Goal: Information Seeking & Learning: Learn about a topic

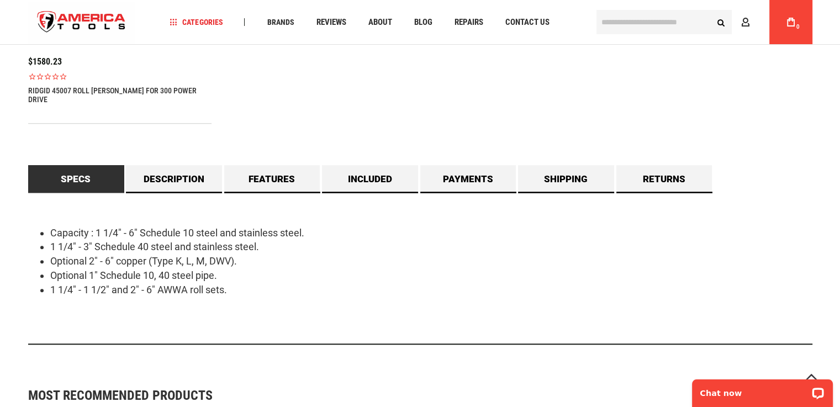
scroll to position [894, 0]
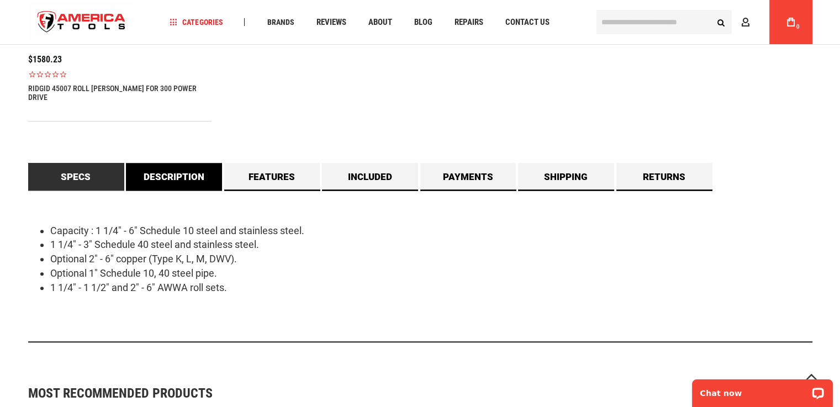
click at [179, 164] on link "Description" at bounding box center [174, 177] width 96 height 28
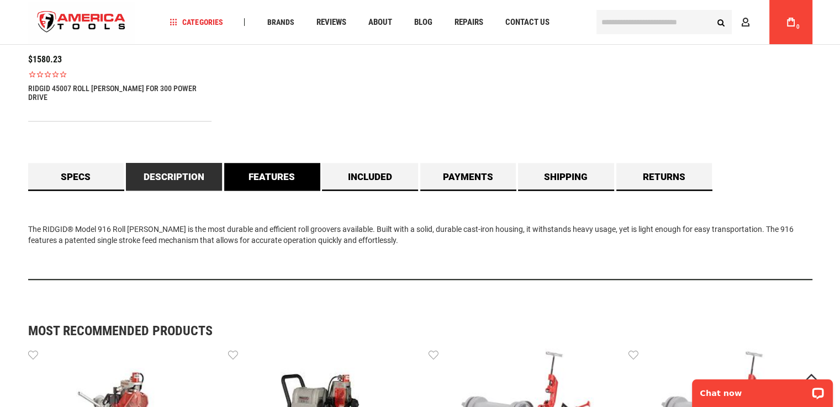
click at [277, 166] on link "Features" at bounding box center [272, 177] width 96 height 28
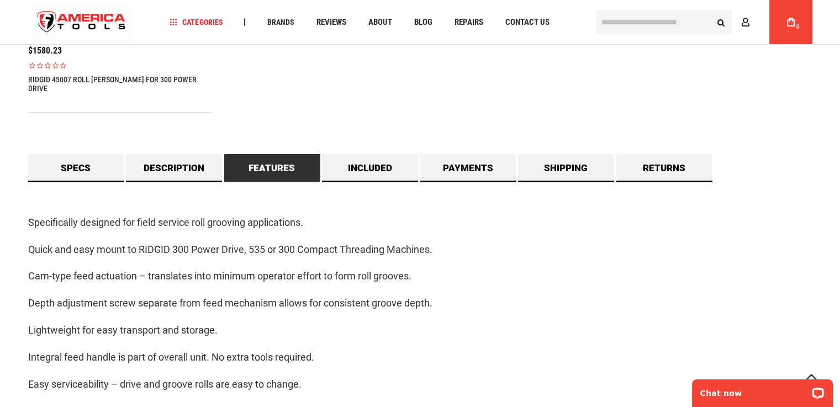
scroll to position [866, 0]
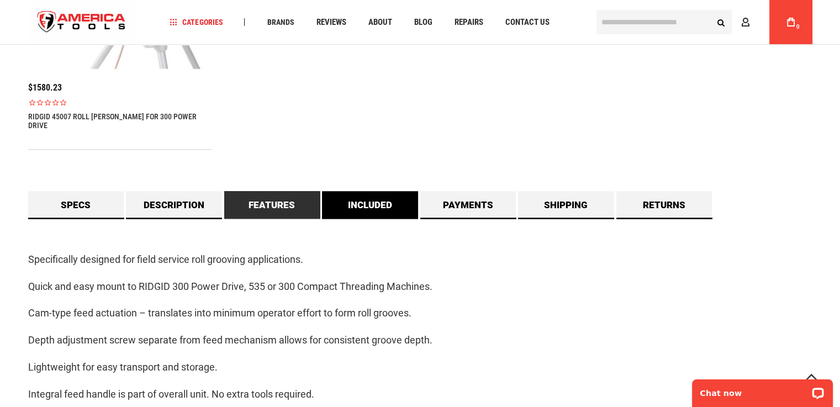
click at [369, 192] on link "Included" at bounding box center [370, 205] width 96 height 28
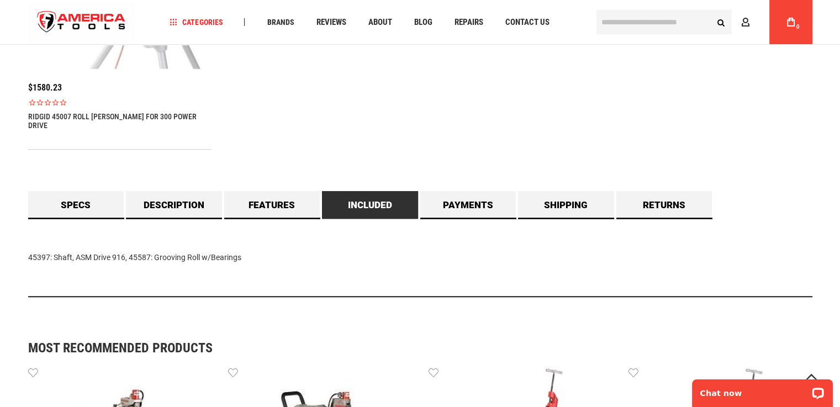
scroll to position [878, 0]
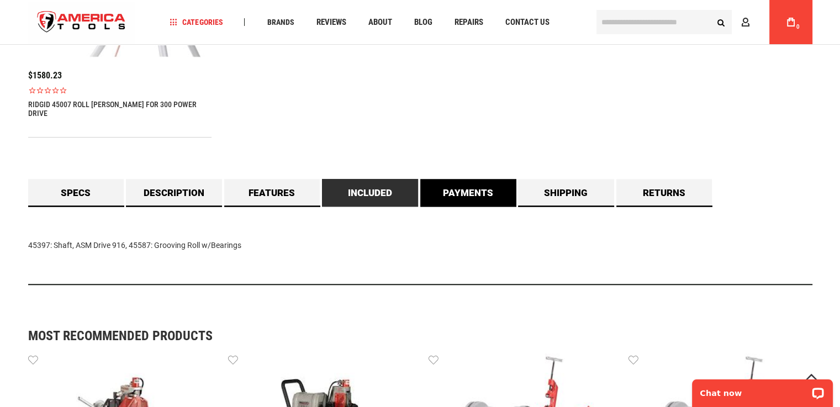
click at [464, 185] on link "Payments" at bounding box center [468, 193] width 96 height 28
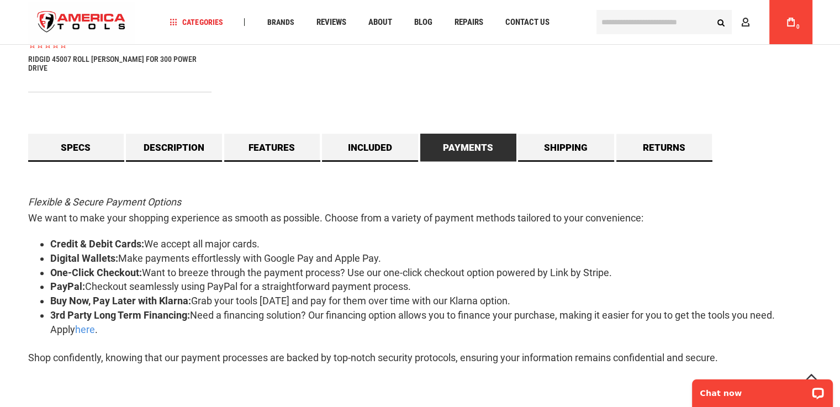
scroll to position [922, 0]
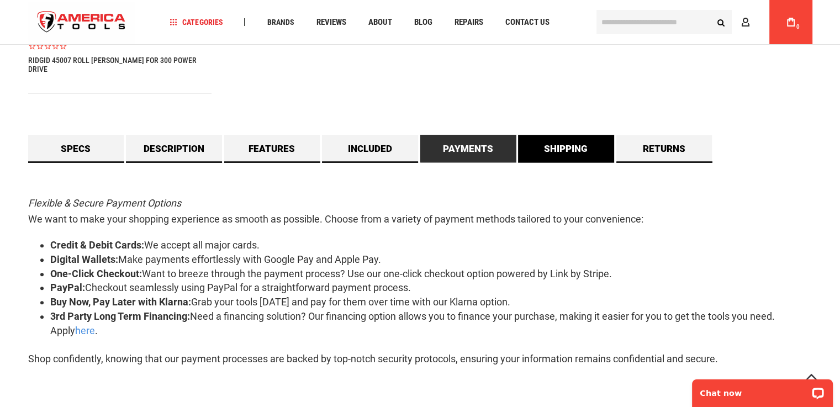
click at [582, 141] on link "Shipping" at bounding box center [566, 149] width 96 height 28
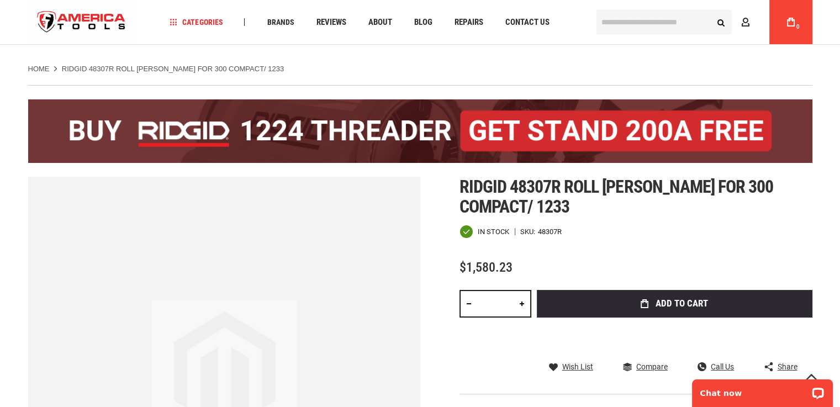
scroll to position [0, 0]
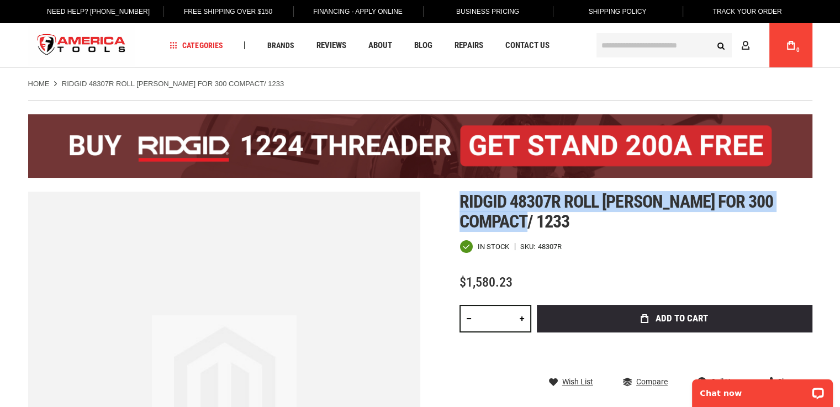
drag, startPoint x: 490, startPoint y: 222, endPoint x: 453, endPoint y: 205, distance: 40.3
click at [453, 205] on div "Skip to the end of the images gallery Skip to the beginning of the images galle…" at bounding box center [420, 388] width 784 height 392
click at [496, 225] on h1 "Ridgid 48307r roll [PERSON_NAME] for 300 compact/ 1233" at bounding box center [635, 212] width 353 height 40
drag, startPoint x: 492, startPoint y: 222, endPoint x: 453, endPoint y: 202, distance: 43.7
click at [453, 202] on div "Skip to the end of the images gallery Skip to the beginning of the images galle…" at bounding box center [420, 388] width 784 height 392
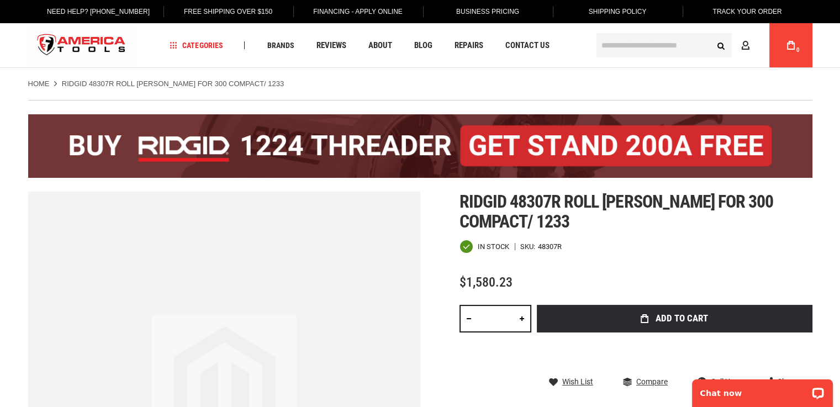
click at [629, 237] on div "Ridgid 48307r roll [PERSON_NAME] for 300 compact/ 1233 In stock SKU 48307R $1,5…" at bounding box center [635, 334] width 353 height 285
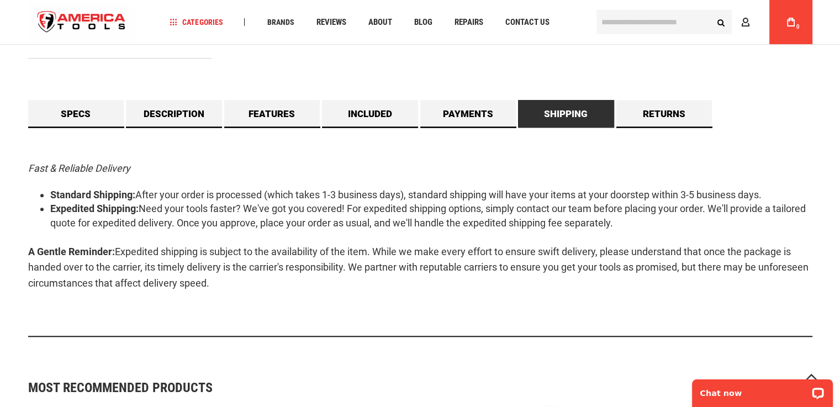
scroll to position [956, 0]
